Goal: Find specific page/section: Find specific page/section

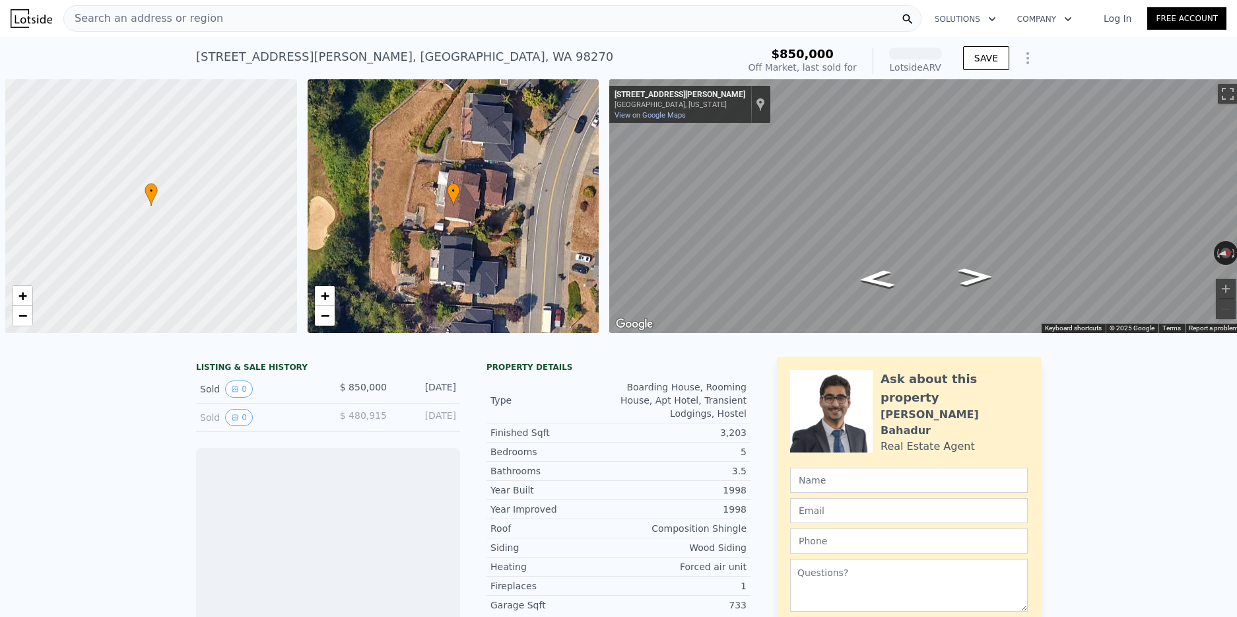
scroll to position [0, 5]
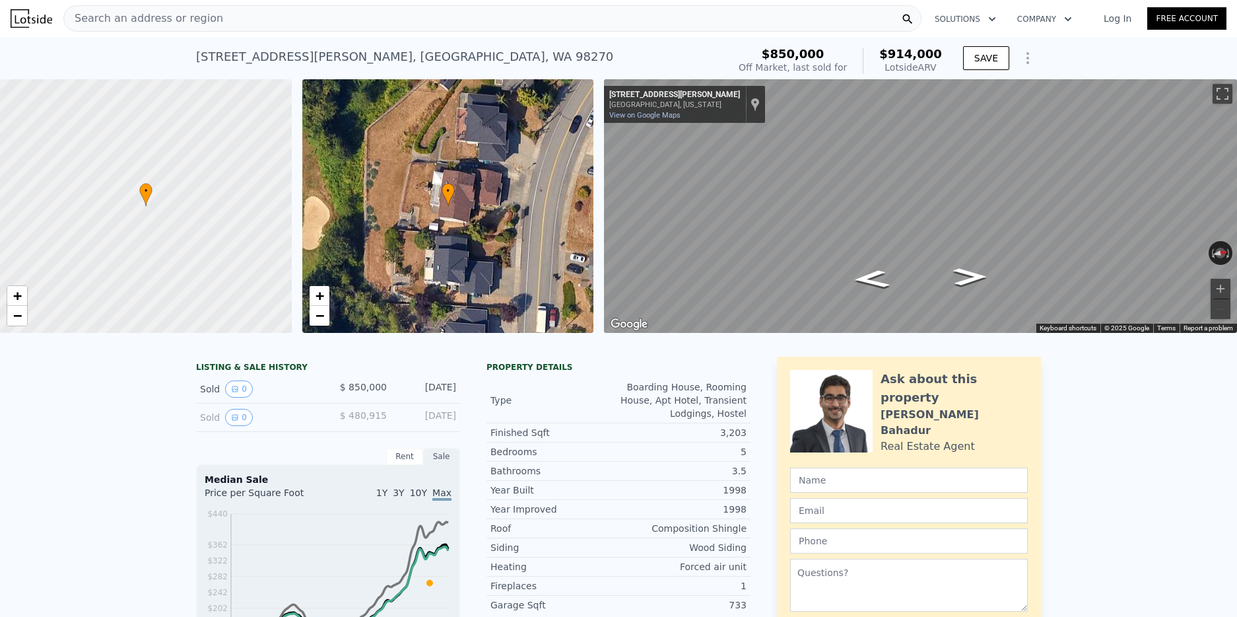
click at [204, 15] on span "Search an address or region" at bounding box center [143, 19] width 159 height 16
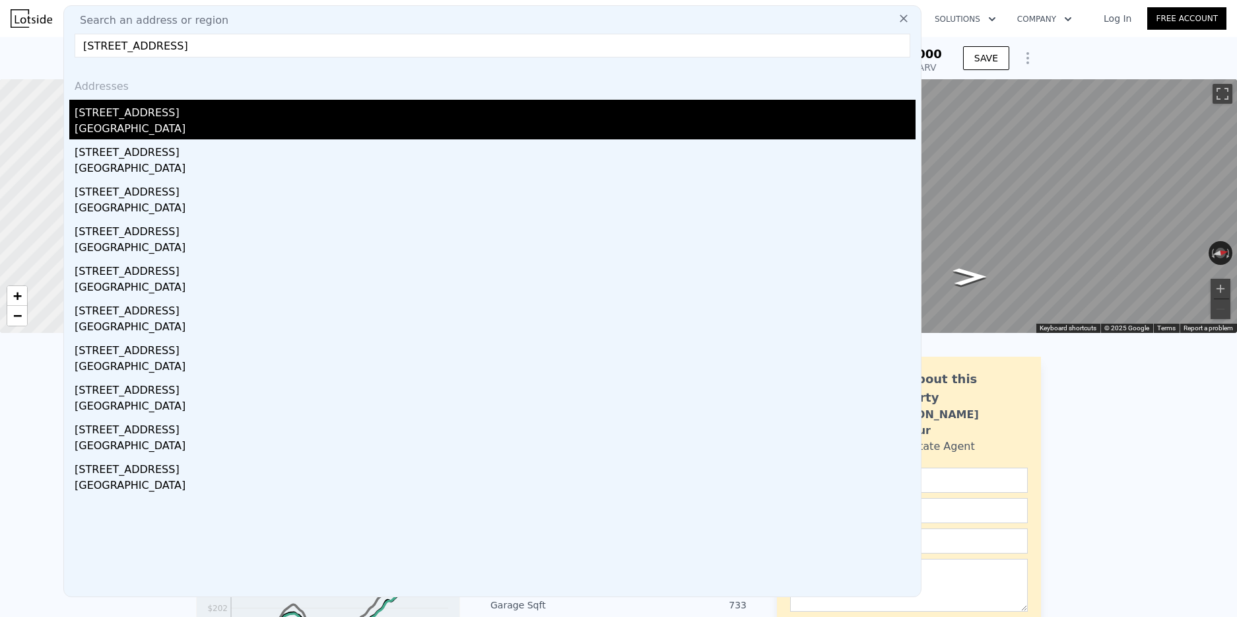
type input "[STREET_ADDRESS]"
click at [139, 127] on div "[GEOGRAPHIC_DATA]" at bounding box center [495, 130] width 841 height 18
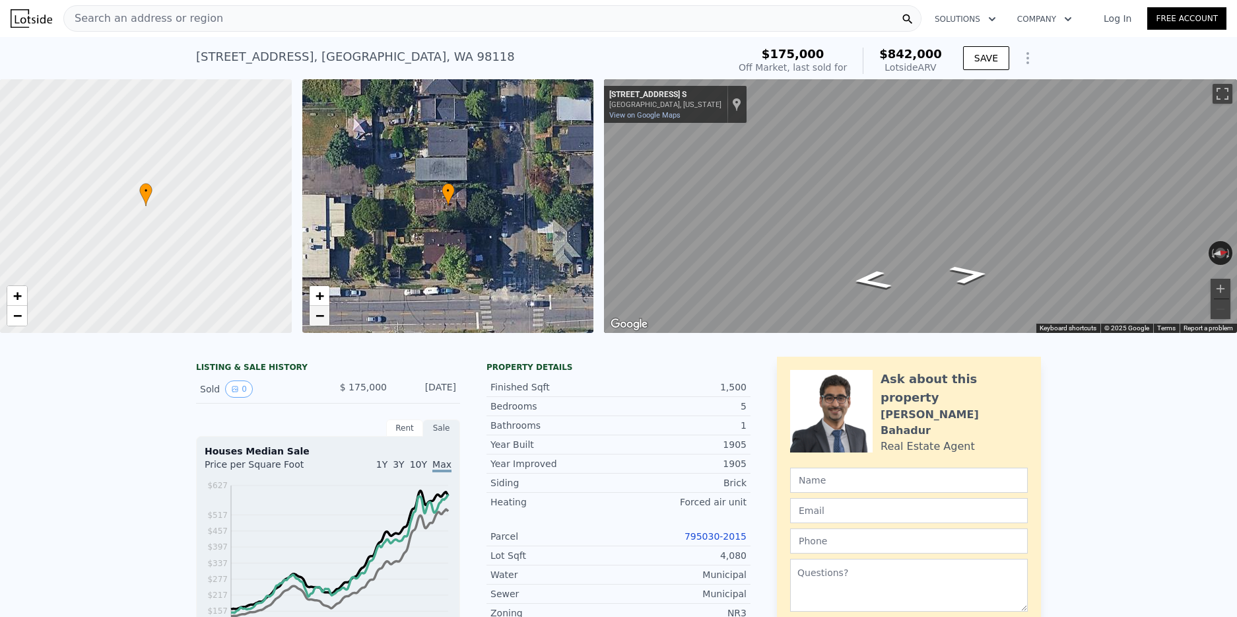
click at [323, 318] on span "−" at bounding box center [319, 315] width 9 height 17
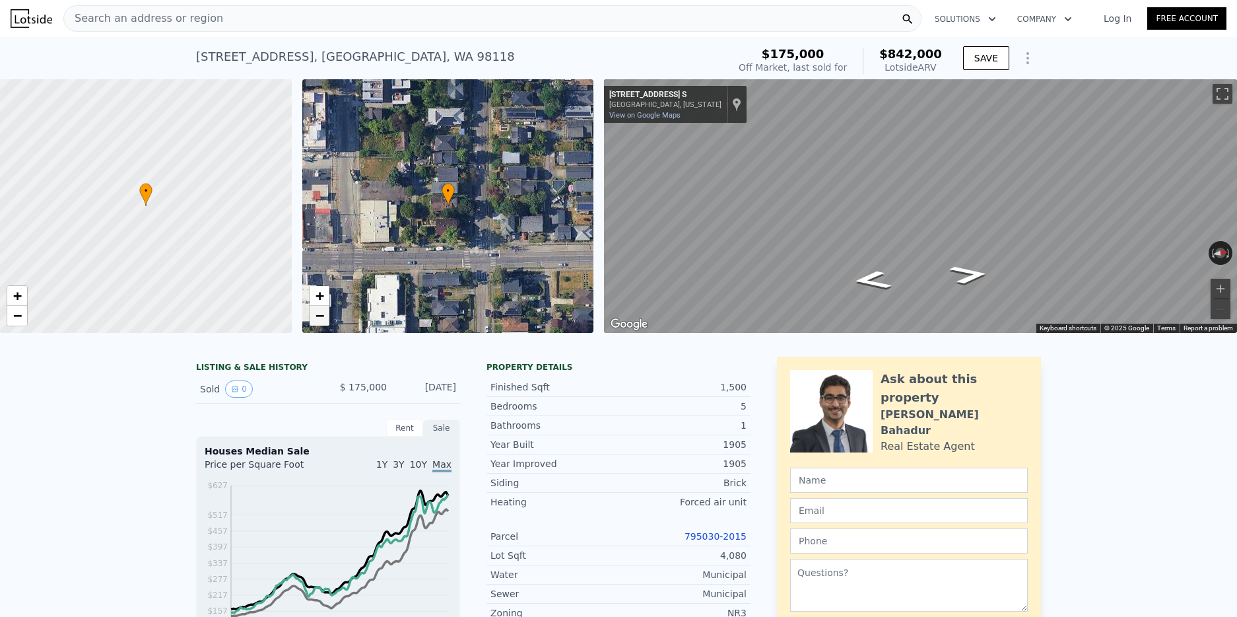
click at [323, 318] on span "−" at bounding box center [319, 315] width 9 height 17
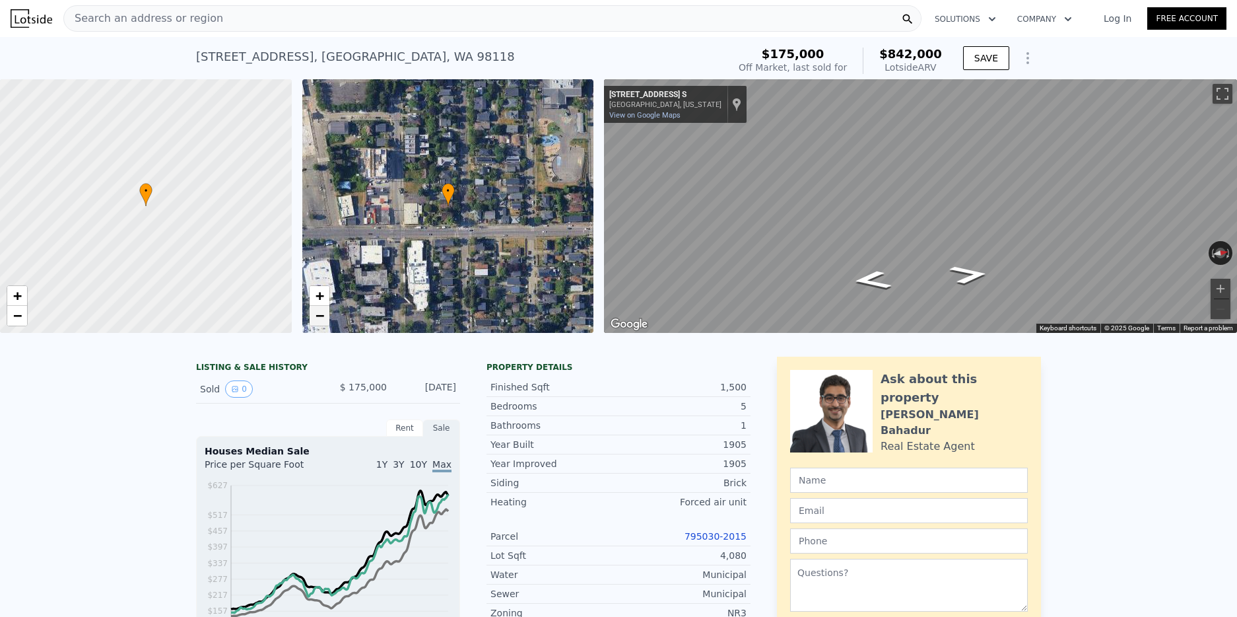
click at [323, 318] on span "−" at bounding box center [319, 315] width 9 height 17
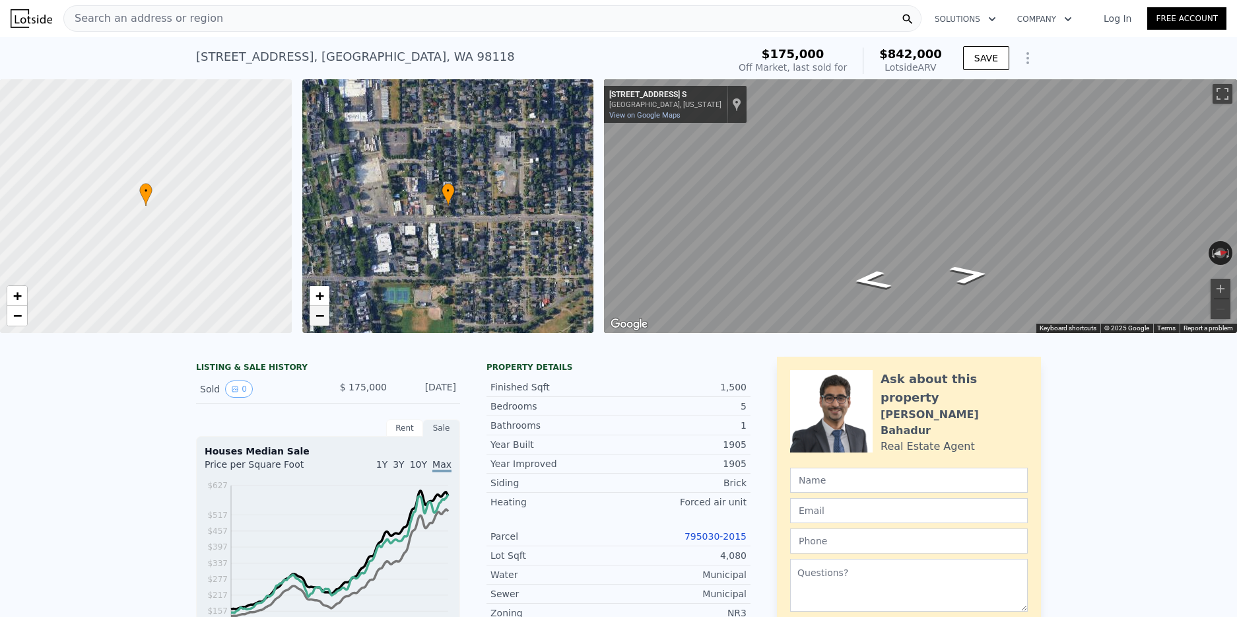
click at [323, 318] on span "−" at bounding box center [319, 315] width 9 height 17
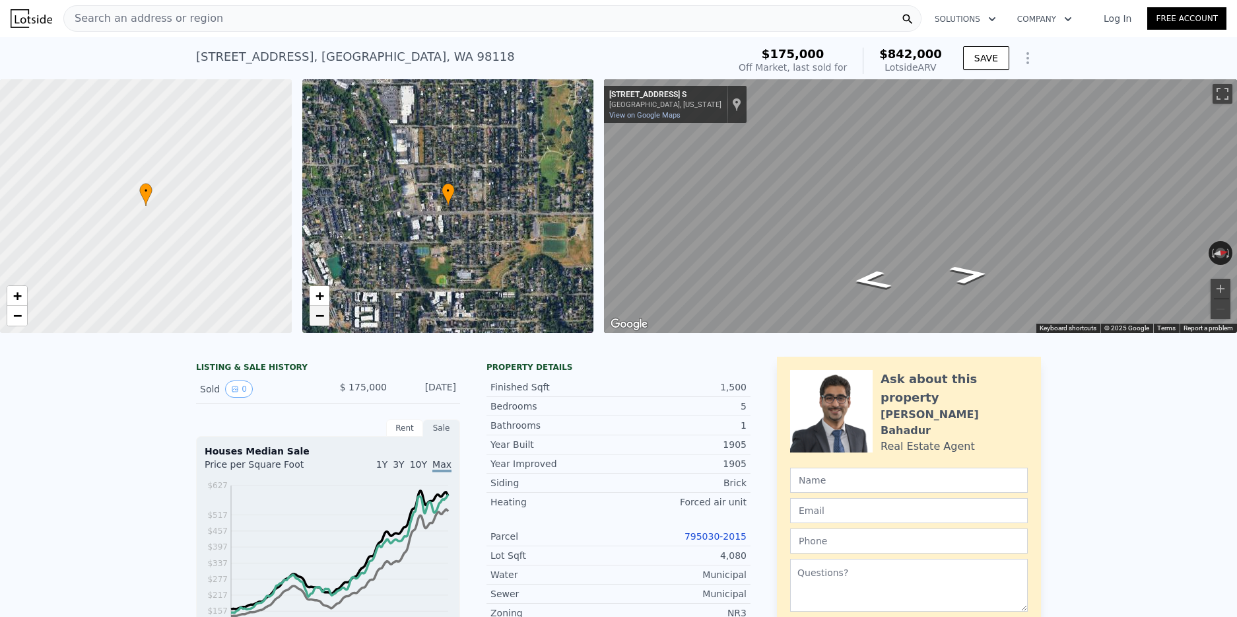
click at [323, 318] on span "−" at bounding box center [319, 315] width 9 height 17
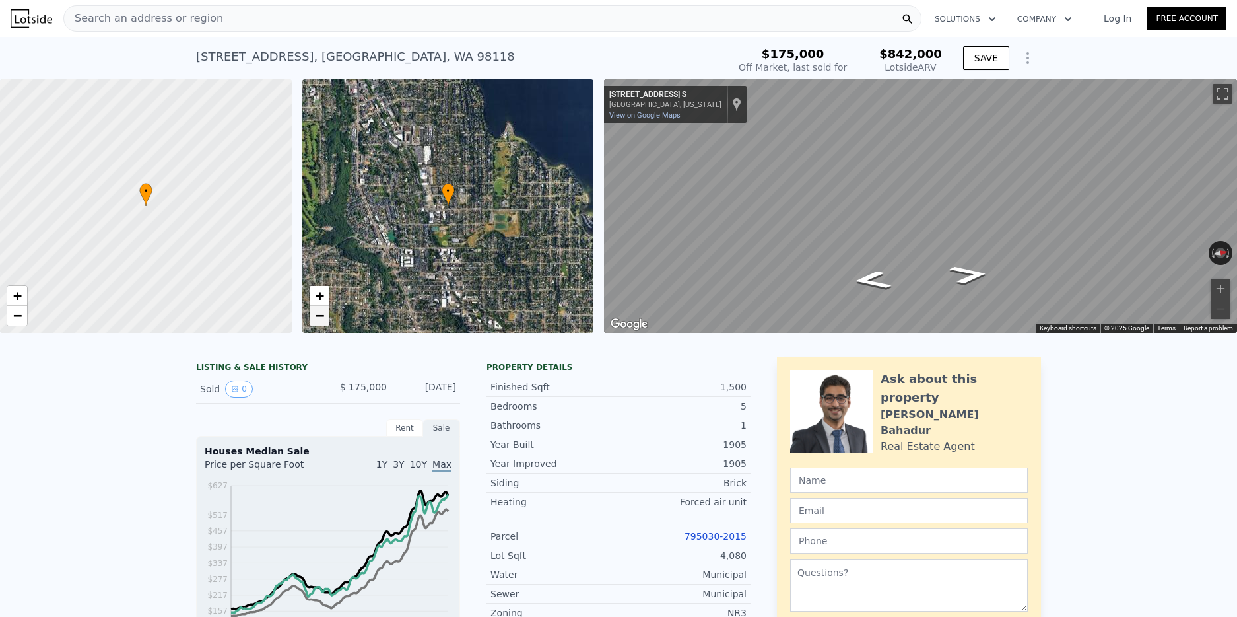
click at [323, 318] on span "−" at bounding box center [319, 315] width 9 height 17
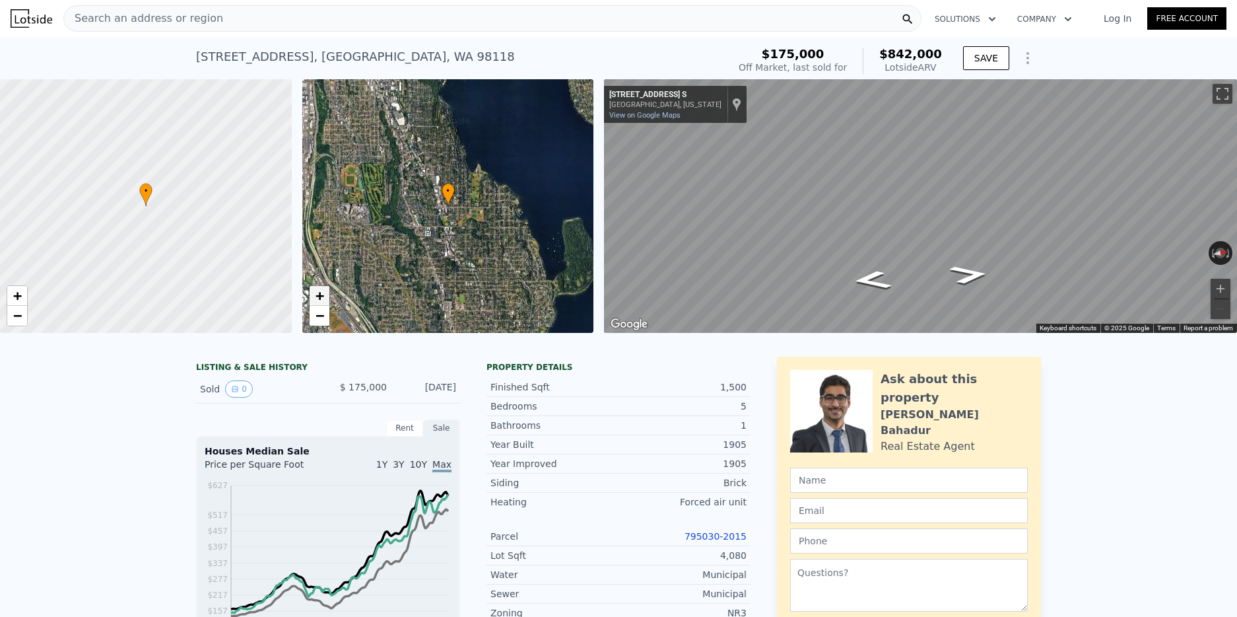
click at [314, 295] on link "+" at bounding box center [320, 296] width 20 height 20
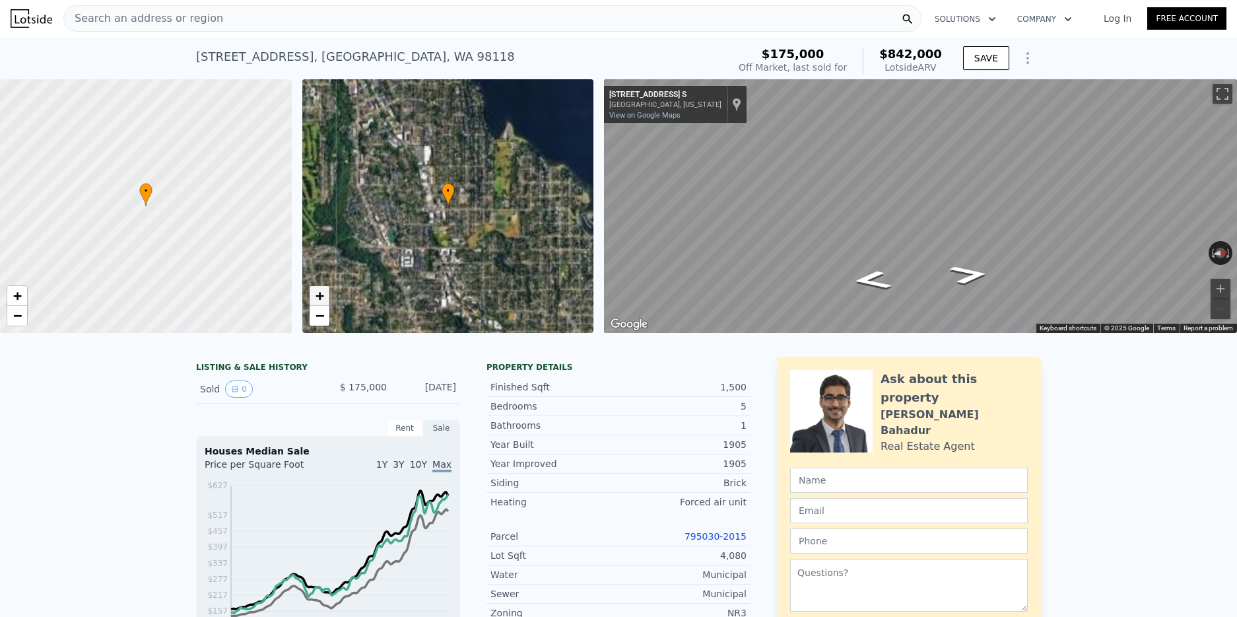
click at [314, 295] on link "+" at bounding box center [320, 296] width 20 height 20
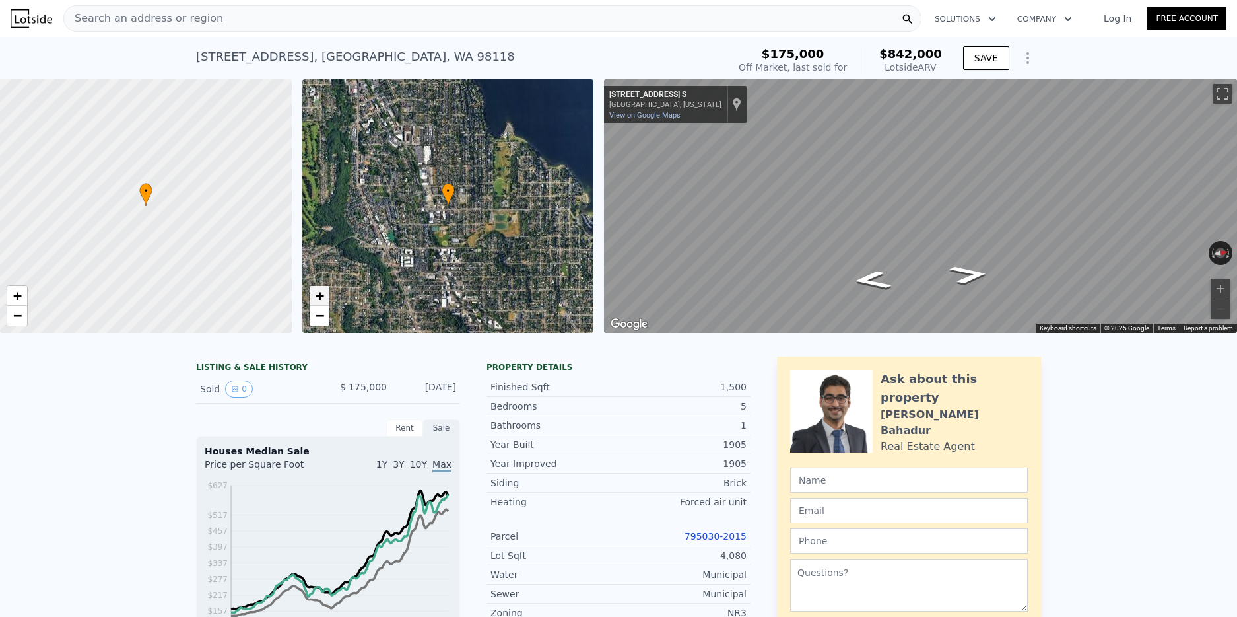
click at [314, 295] on link "+" at bounding box center [320, 296] width 20 height 20
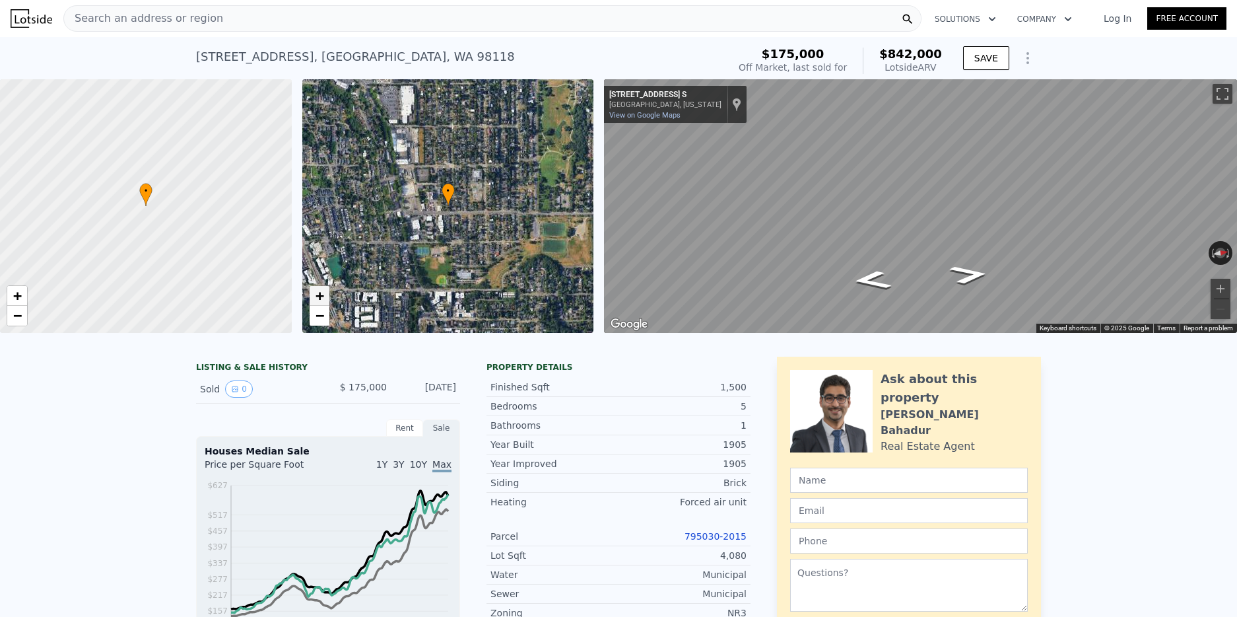
click at [314, 295] on link "+" at bounding box center [320, 296] width 20 height 20
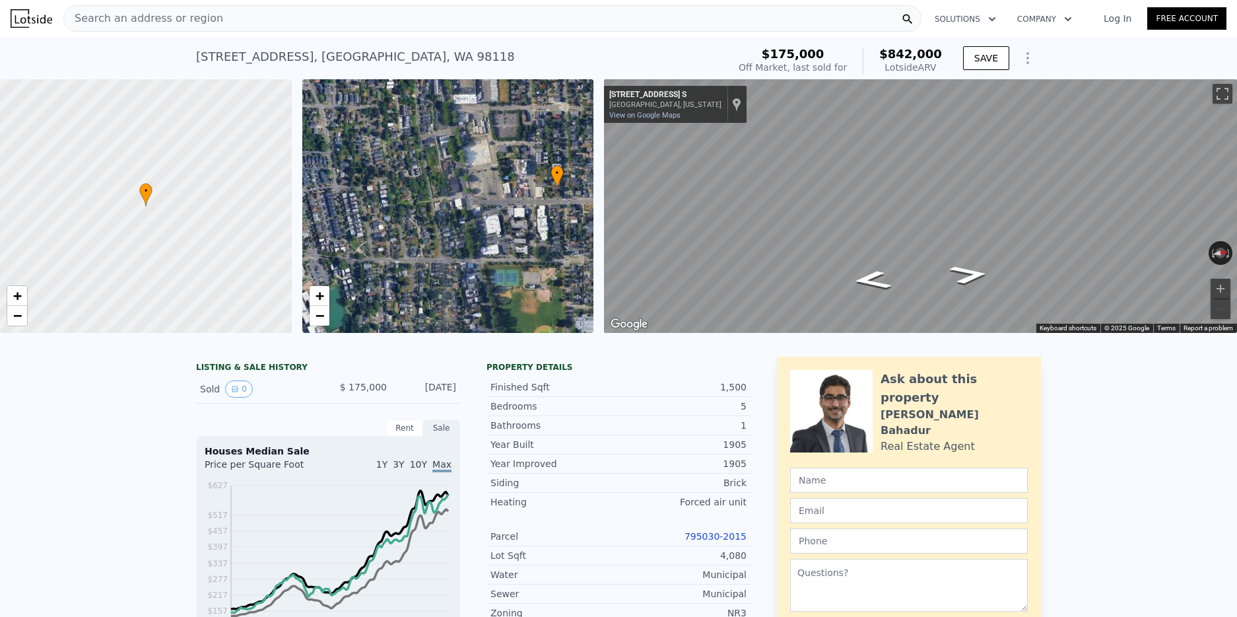
drag, startPoint x: 380, startPoint y: 233, endPoint x: 489, endPoint y: 215, distance: 111.1
click at [489, 215] on div "• + −" at bounding box center [448, 206] width 292 height 254
click at [709, 536] on link "795030-2015" at bounding box center [716, 536] width 62 height 11
